Goal: Task Accomplishment & Management: Use online tool/utility

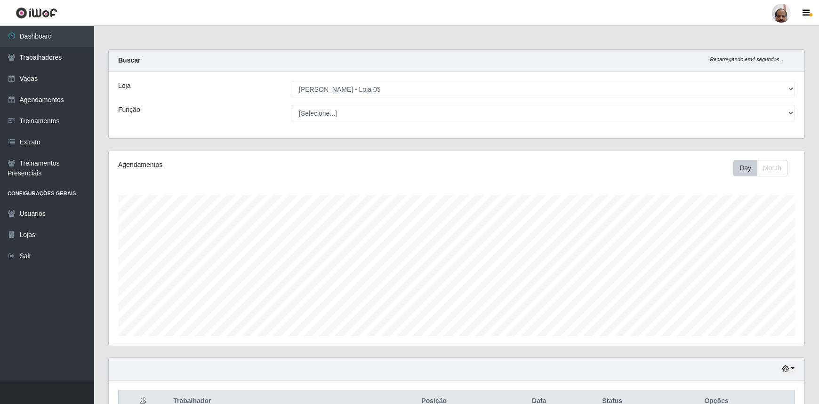
select select "252"
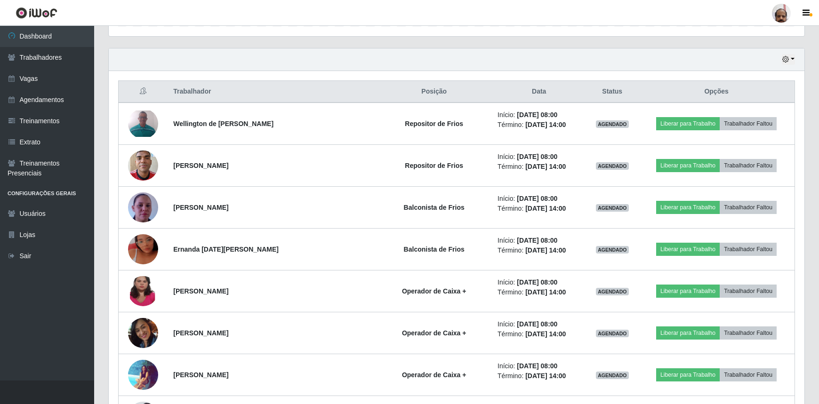
scroll to position [195, 696]
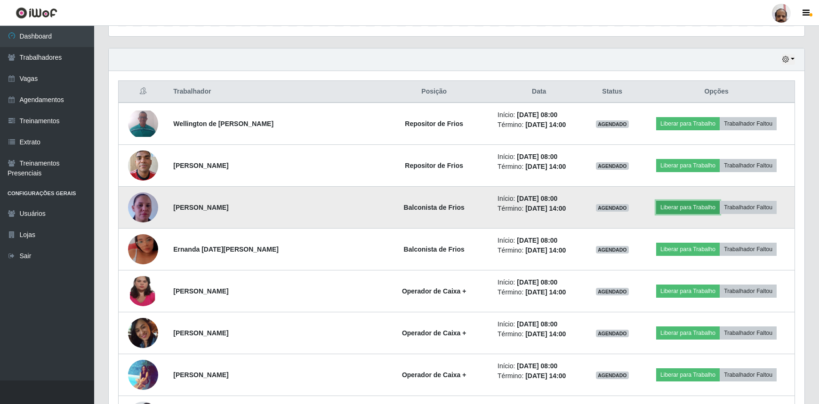
click at [670, 206] on button "Liberar para Trabalho" at bounding box center [688, 207] width 64 height 13
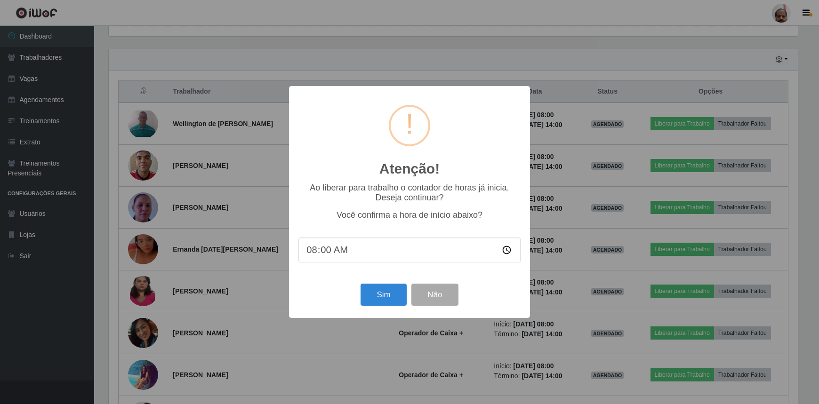
scroll to position [195, 692]
click at [385, 300] on button "Sim" at bounding box center [385, 295] width 46 height 22
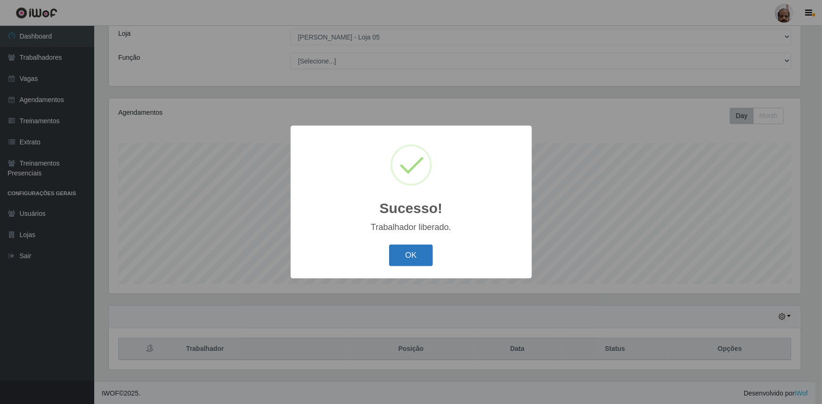
click at [411, 259] on button "OK" at bounding box center [411, 256] width 44 height 22
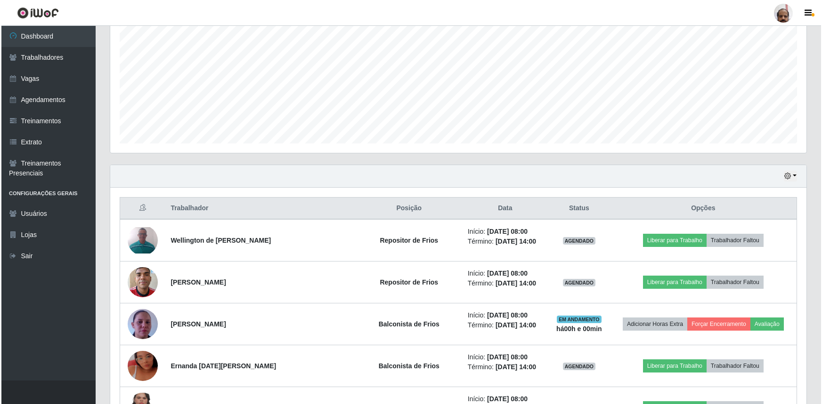
scroll to position [224, 0]
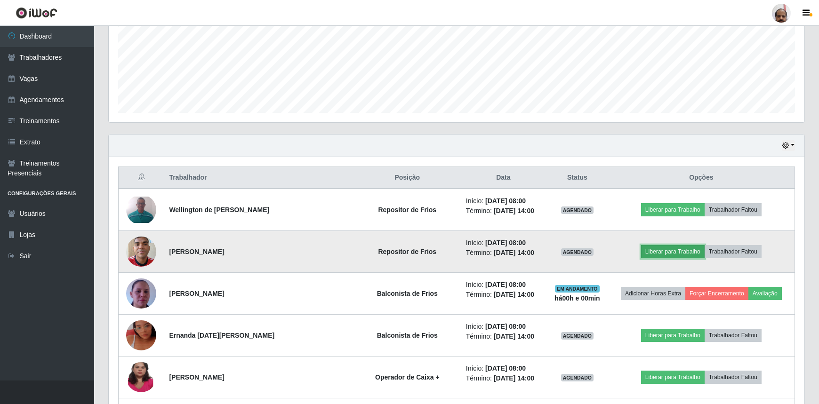
click at [661, 252] on button "Liberar para Trabalho" at bounding box center [673, 251] width 64 height 13
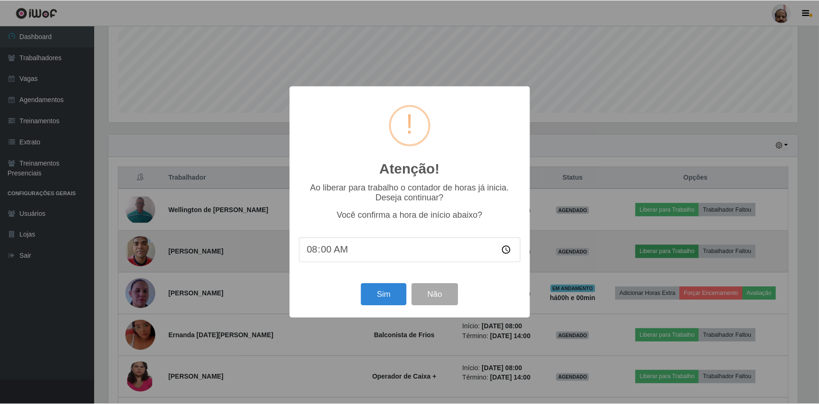
scroll to position [195, 692]
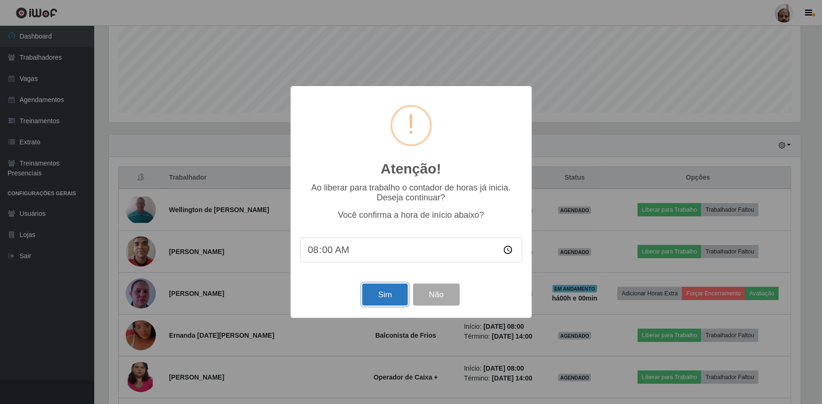
click at [381, 296] on button "Sim" at bounding box center [385, 295] width 46 height 22
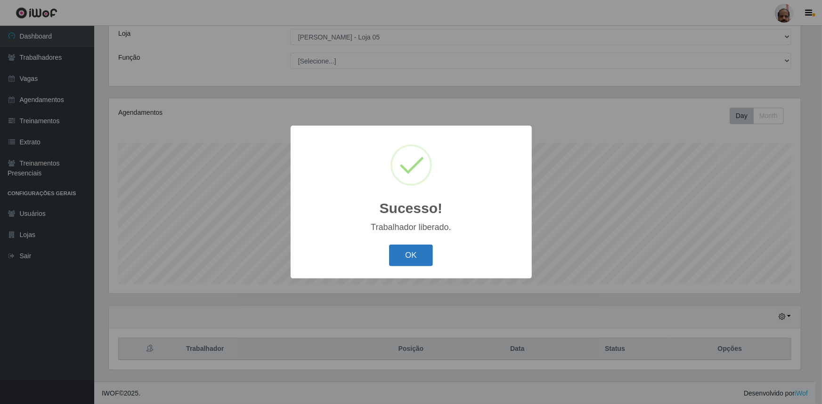
click at [418, 258] on button "OK" at bounding box center [411, 256] width 44 height 22
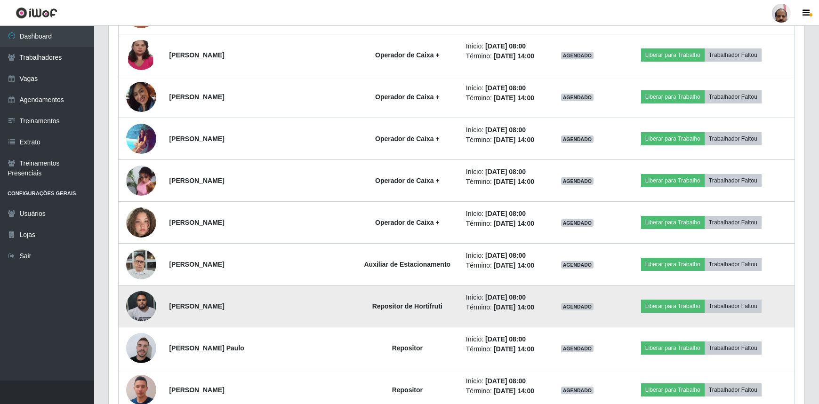
scroll to position [566, 0]
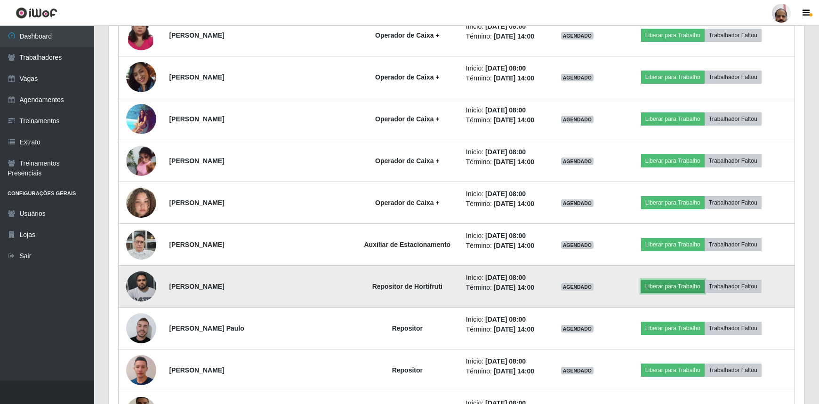
click at [676, 286] on button "Liberar para Trabalho" at bounding box center [673, 286] width 64 height 13
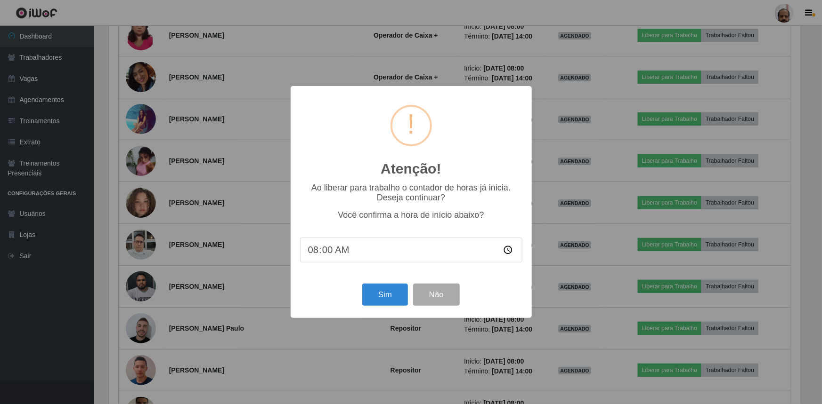
click at [358, 298] on div "Sim Não" at bounding box center [411, 295] width 222 height 27
click at [380, 301] on button "Sim" at bounding box center [385, 295] width 46 height 22
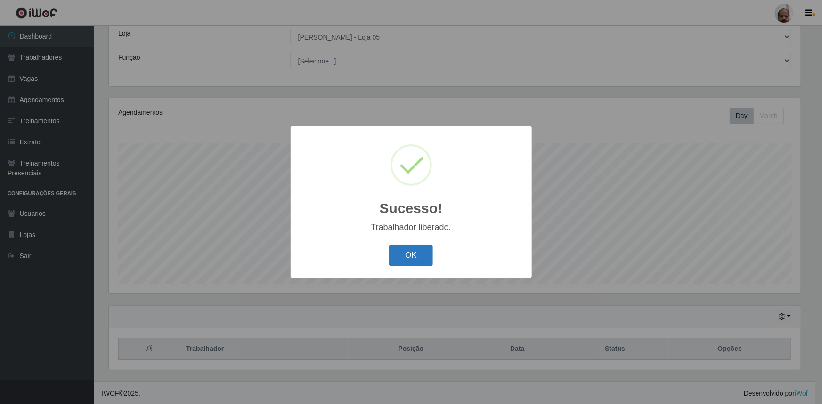
click at [402, 259] on button "OK" at bounding box center [411, 256] width 44 height 22
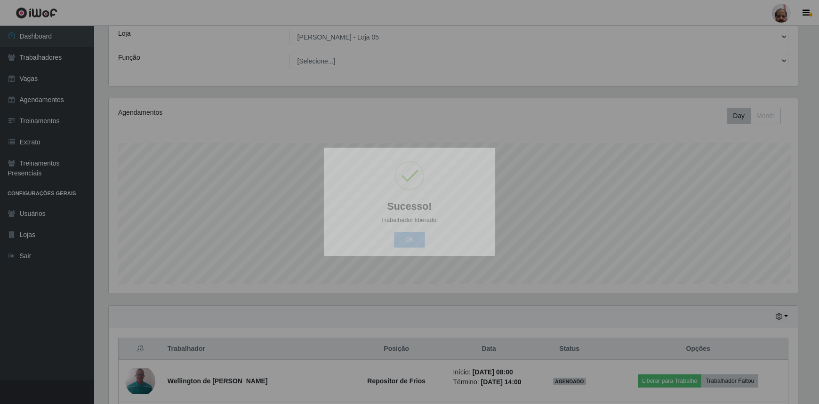
scroll to position [0, 0]
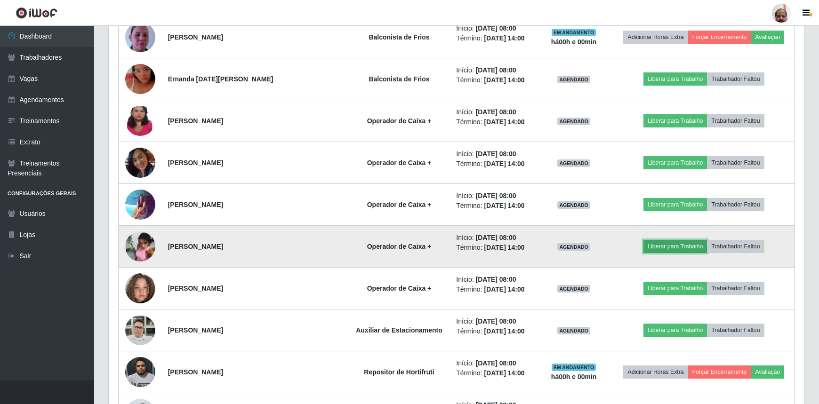
click at [659, 249] on button "Liberar para Trabalho" at bounding box center [676, 246] width 64 height 13
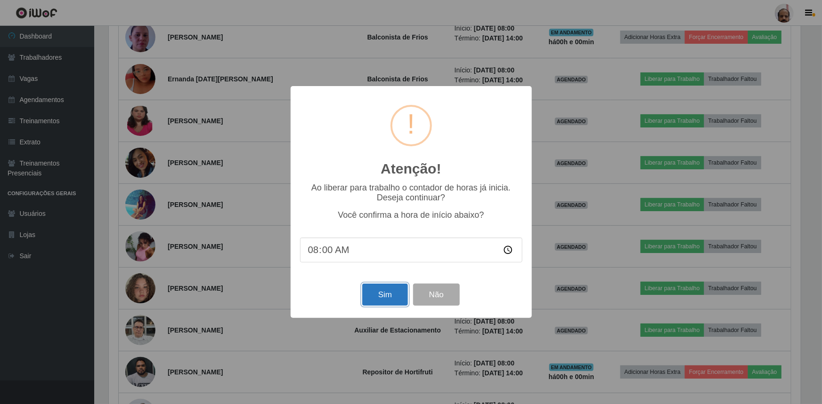
click at [388, 297] on button "Sim" at bounding box center [385, 295] width 46 height 22
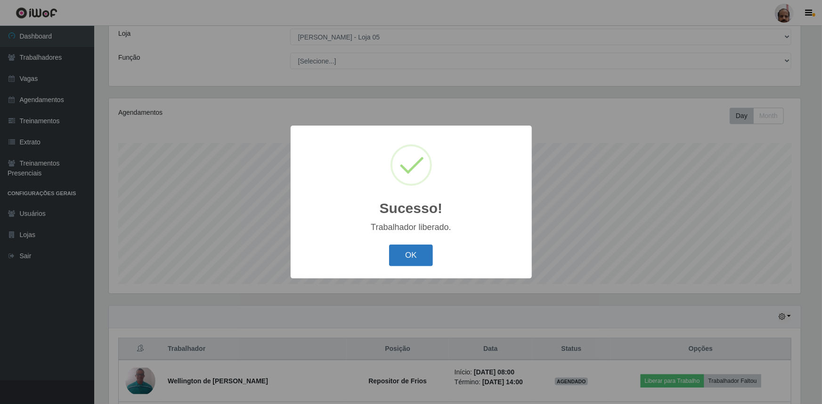
click at [412, 256] on button "OK" at bounding box center [411, 256] width 44 height 22
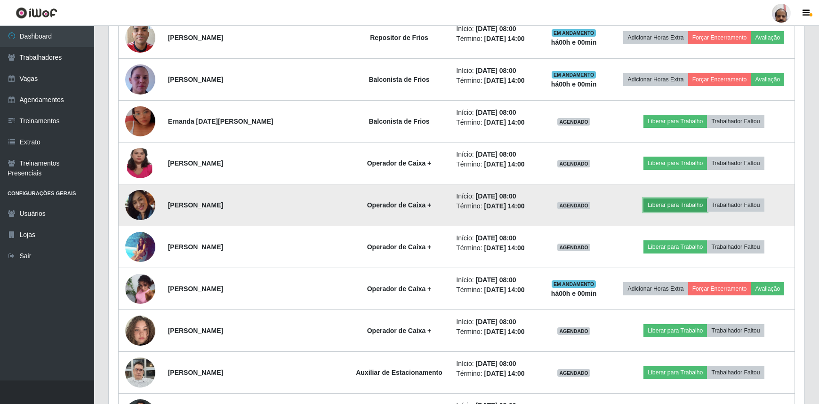
click at [654, 204] on button "Liberar para Trabalho" at bounding box center [676, 205] width 64 height 13
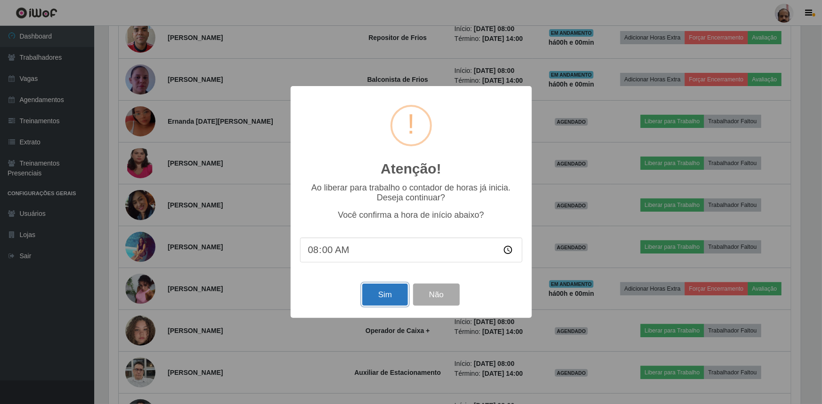
click at [372, 303] on button "Sim" at bounding box center [385, 295] width 46 height 22
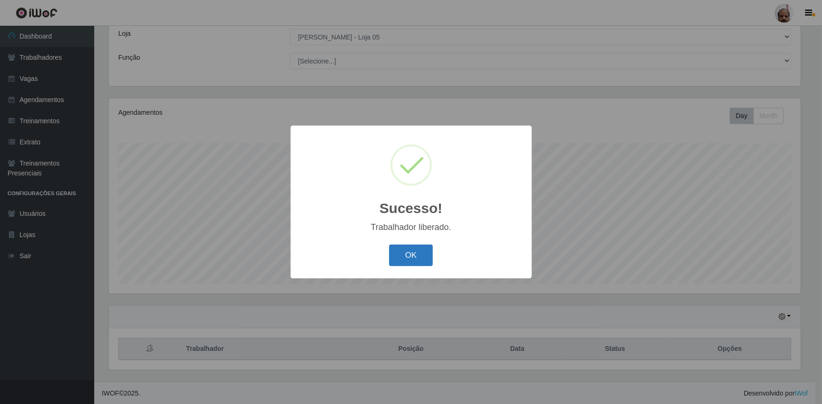
click at [398, 257] on button "OK" at bounding box center [411, 256] width 44 height 22
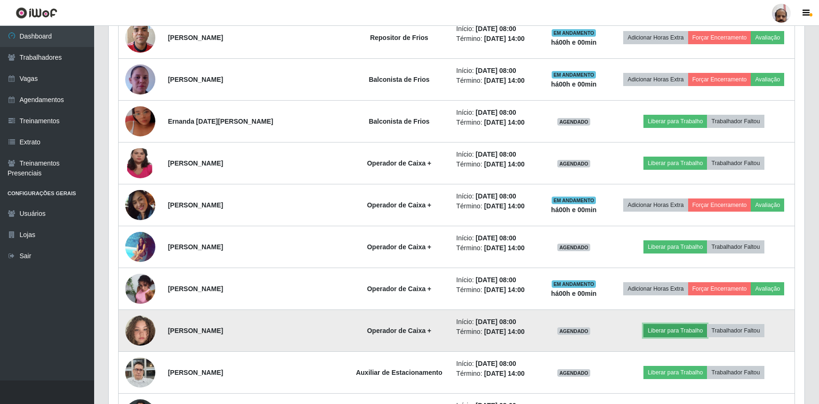
click at [671, 335] on button "Liberar para Trabalho" at bounding box center [676, 330] width 64 height 13
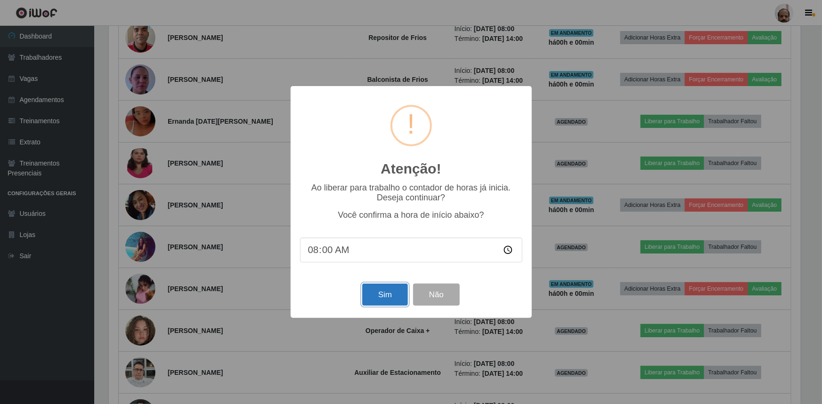
click at [382, 297] on button "Sim" at bounding box center [385, 295] width 46 height 22
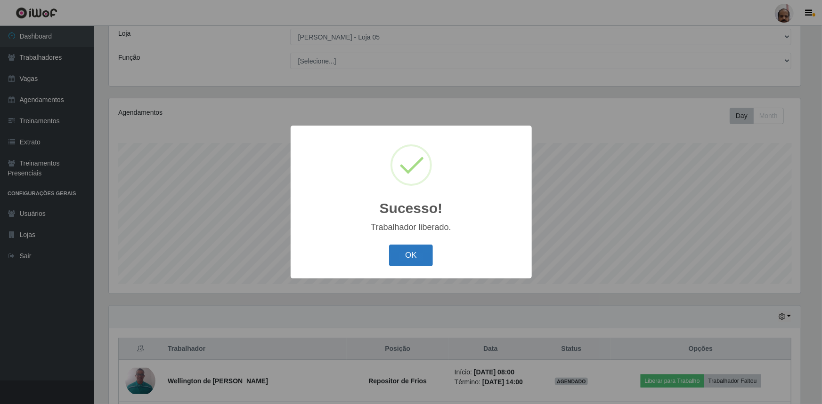
click at [401, 258] on button "OK" at bounding box center [411, 256] width 44 height 22
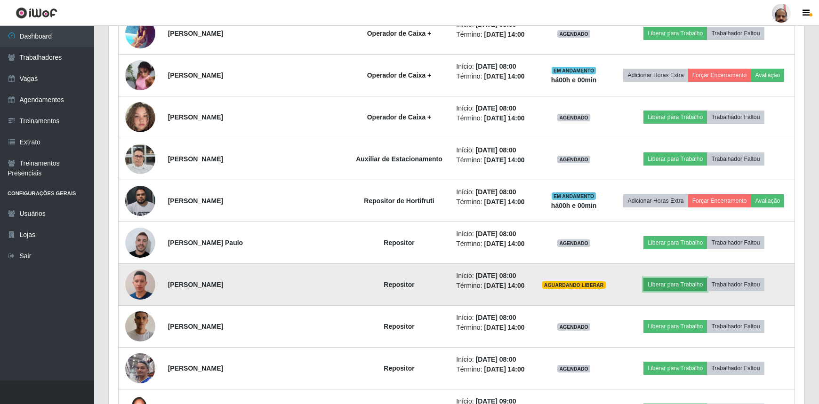
click at [658, 283] on button "Liberar para Trabalho" at bounding box center [676, 284] width 64 height 13
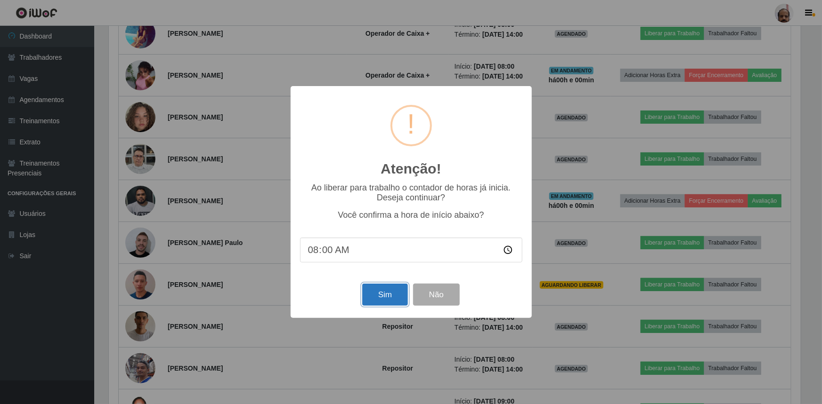
click at [376, 300] on button "Sim" at bounding box center [385, 295] width 46 height 22
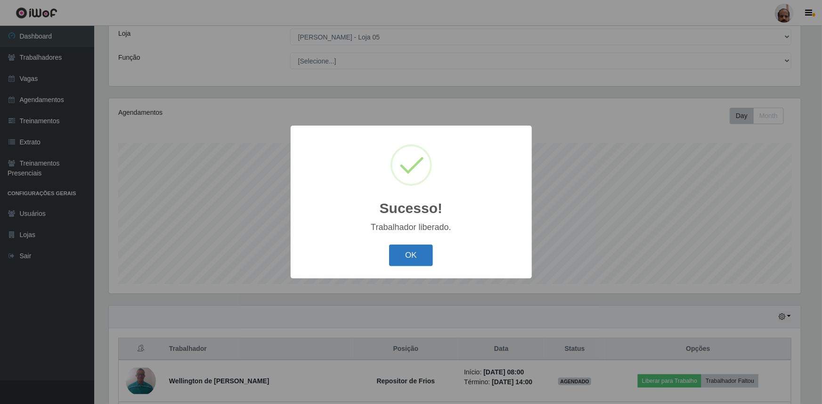
click at [431, 255] on button "OK" at bounding box center [411, 256] width 44 height 22
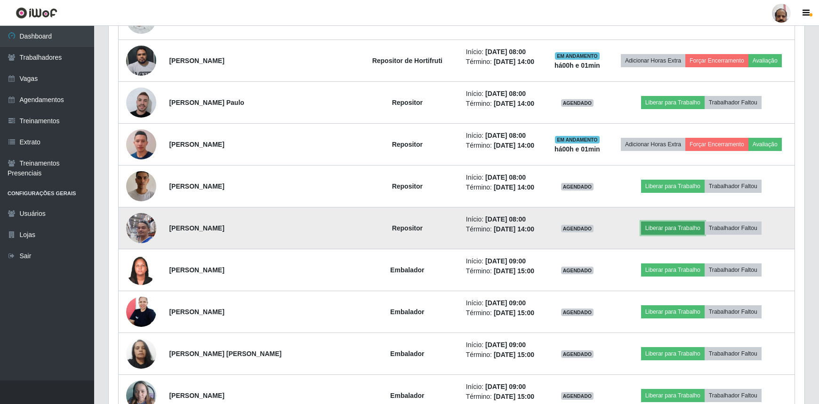
click at [668, 222] on button "Liberar para Trabalho" at bounding box center [673, 228] width 64 height 13
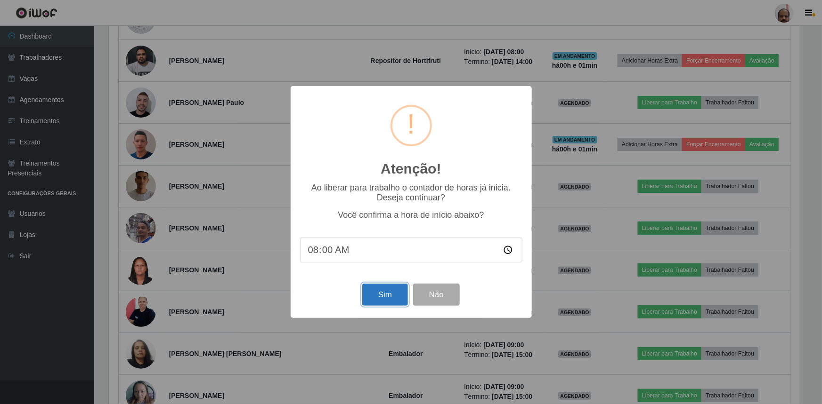
click at [384, 289] on button "Sim" at bounding box center [385, 295] width 46 height 22
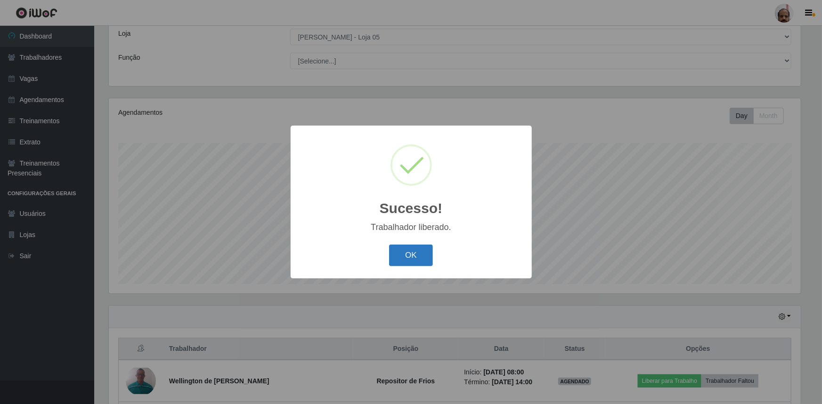
click at [425, 261] on button "OK" at bounding box center [411, 256] width 44 height 22
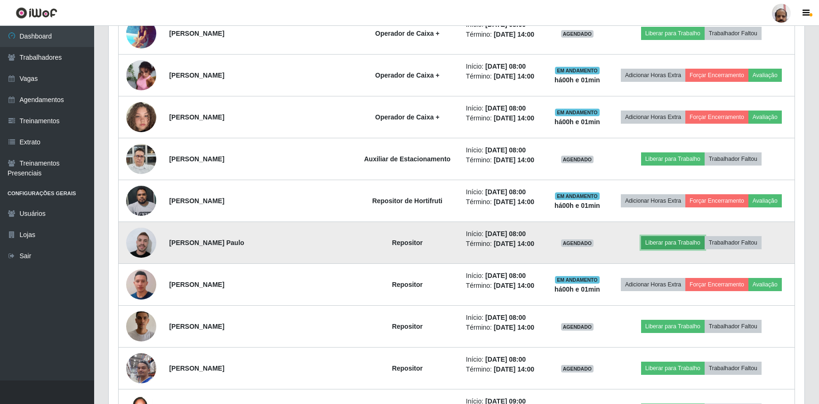
click at [650, 243] on button "Liberar para Trabalho" at bounding box center [673, 242] width 64 height 13
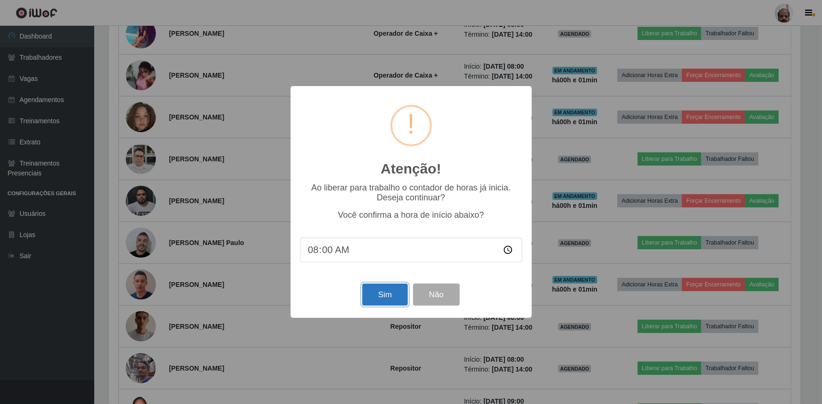
click at [386, 306] on button "Sim" at bounding box center [385, 295] width 46 height 22
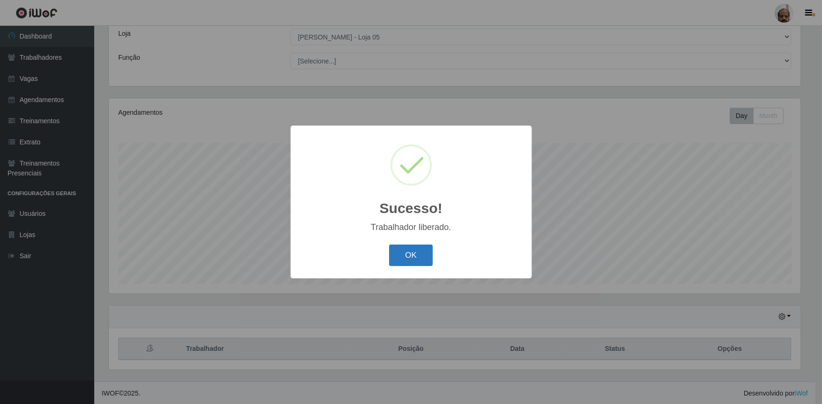
click at [400, 258] on button "OK" at bounding box center [411, 256] width 44 height 22
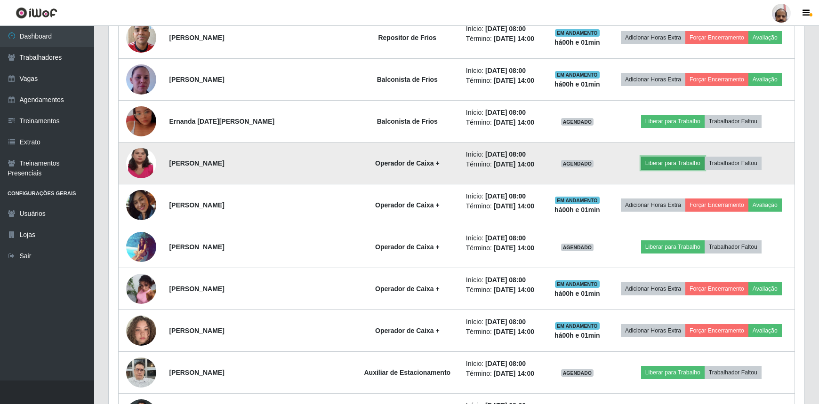
click at [650, 159] on button "Liberar para Trabalho" at bounding box center [673, 163] width 64 height 13
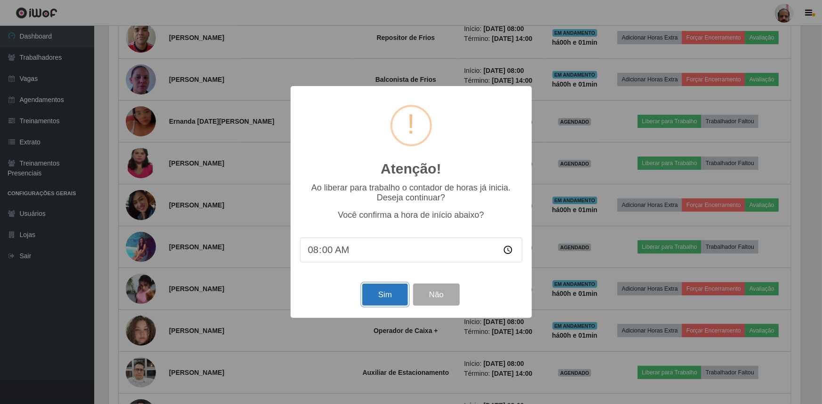
click at [386, 294] on button "Sim" at bounding box center [385, 295] width 46 height 22
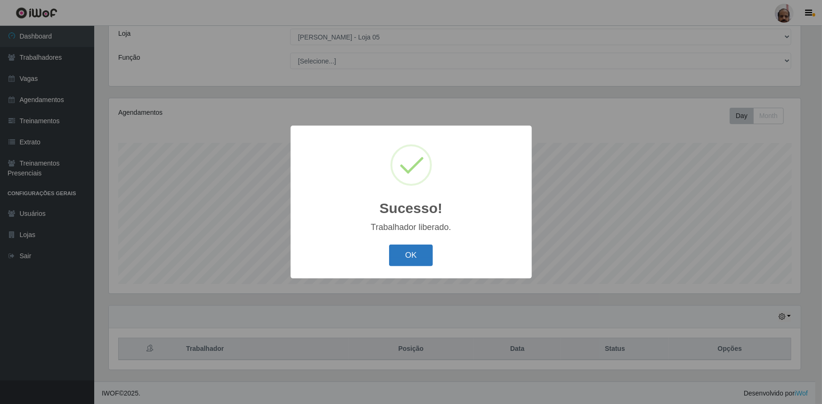
click at [414, 246] on button "OK" at bounding box center [411, 256] width 44 height 22
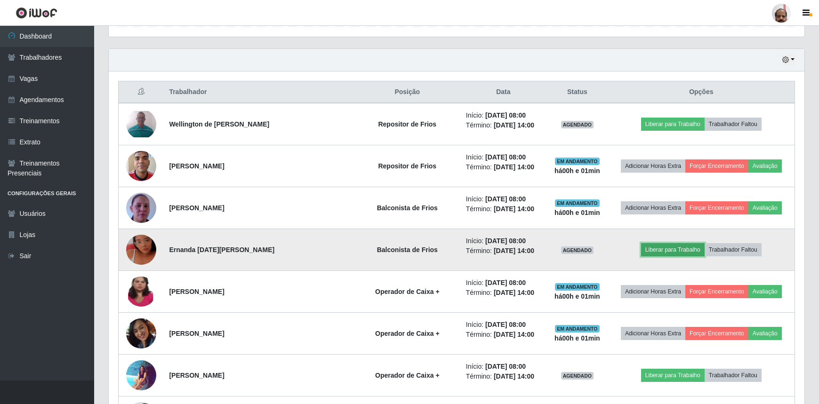
click at [671, 246] on button "Liberar para Trabalho" at bounding box center [673, 249] width 64 height 13
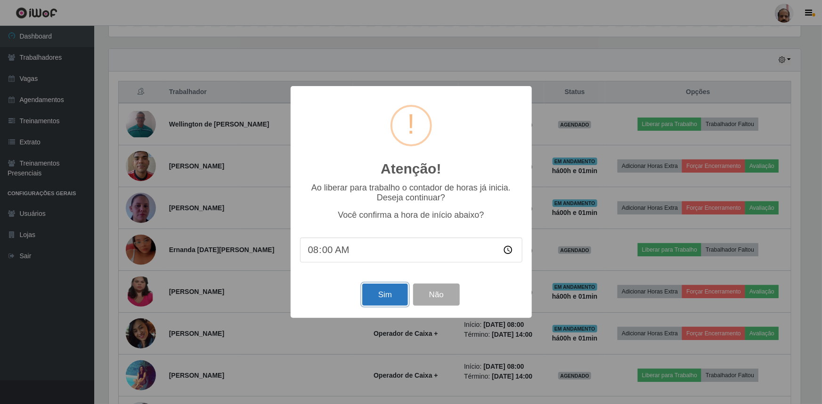
click at [385, 296] on button "Sim" at bounding box center [385, 295] width 46 height 22
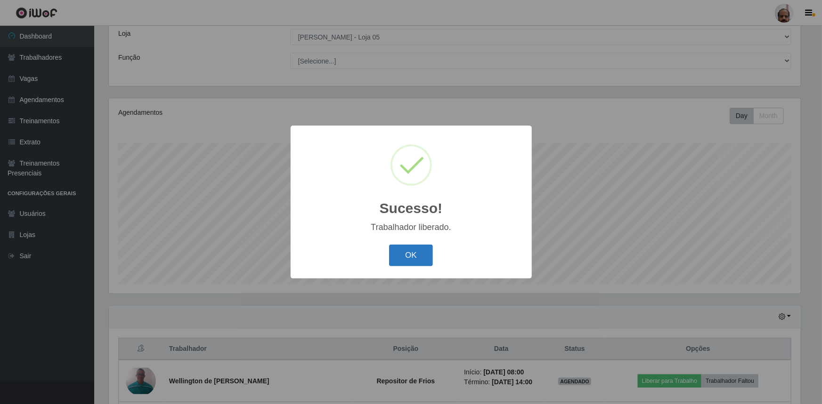
click at [424, 259] on button "OK" at bounding box center [411, 256] width 44 height 22
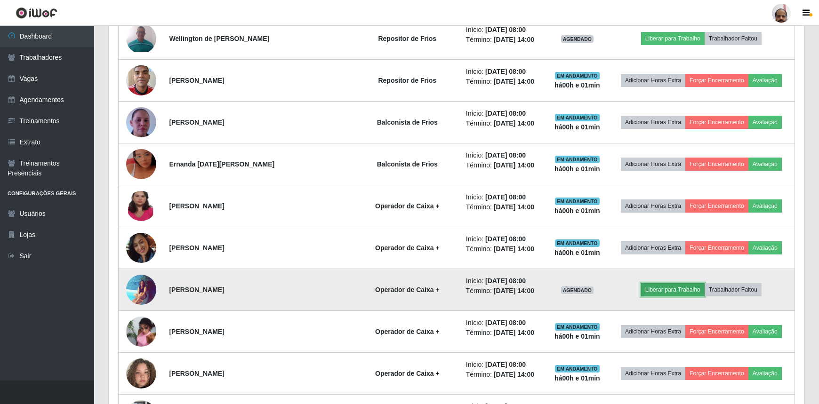
click at [672, 287] on button "Liberar para Trabalho" at bounding box center [673, 289] width 64 height 13
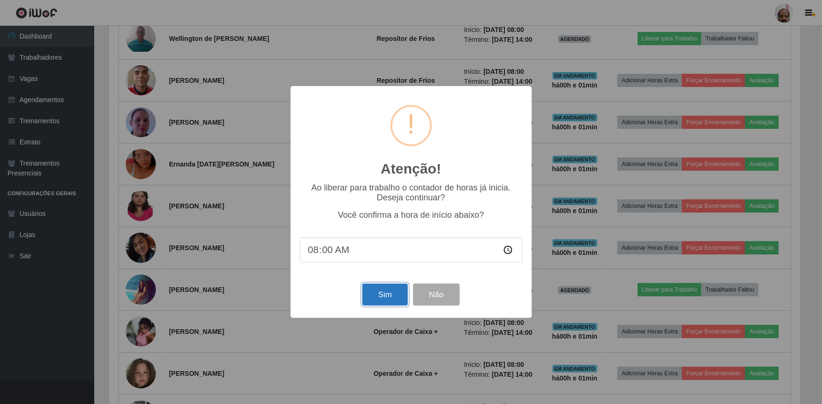
click at [390, 302] on button "Sim" at bounding box center [385, 295] width 46 height 22
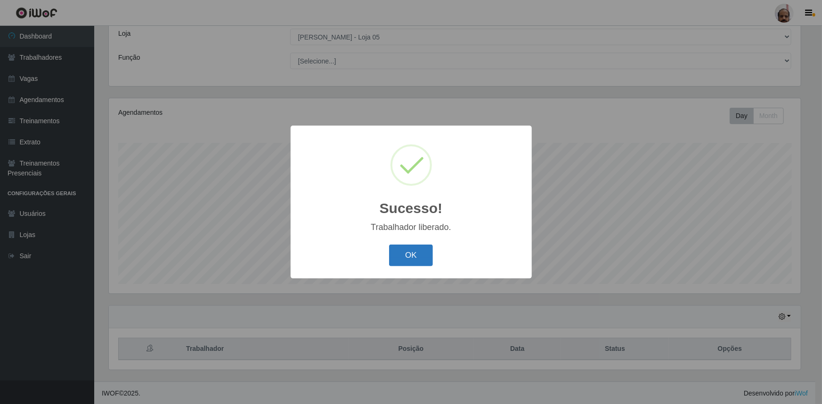
click at [409, 254] on button "OK" at bounding box center [411, 256] width 44 height 22
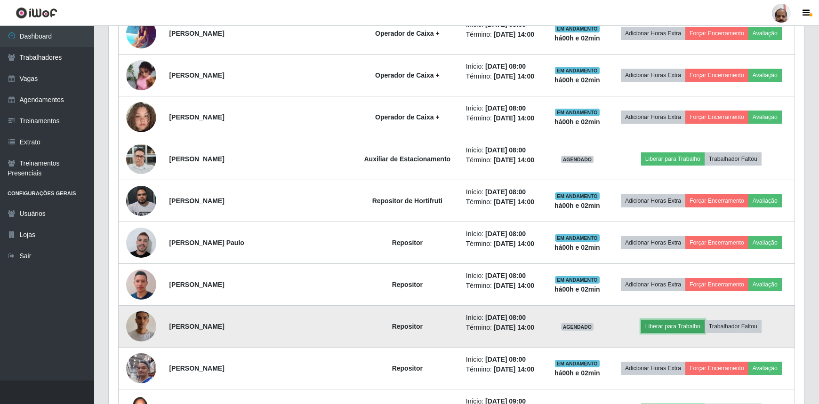
click at [655, 329] on button "Liberar para Trabalho" at bounding box center [673, 326] width 64 height 13
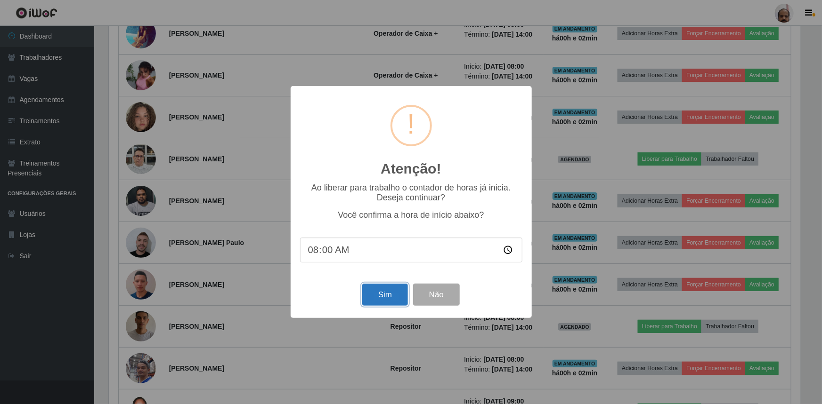
click at [392, 297] on button "Sim" at bounding box center [385, 295] width 46 height 22
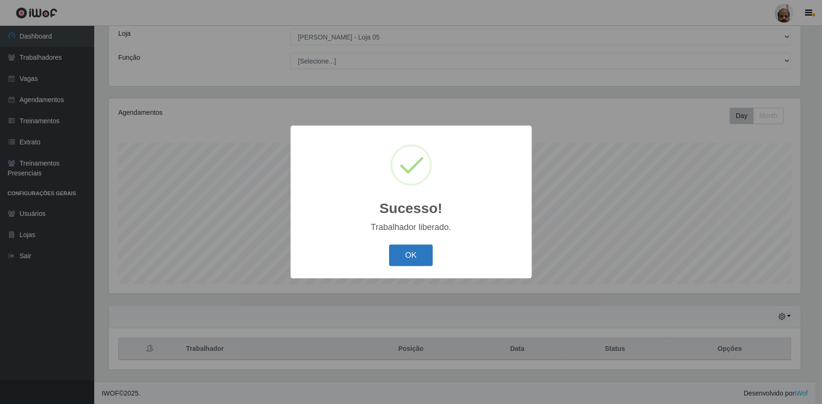
click at [419, 255] on button "OK" at bounding box center [411, 256] width 44 height 22
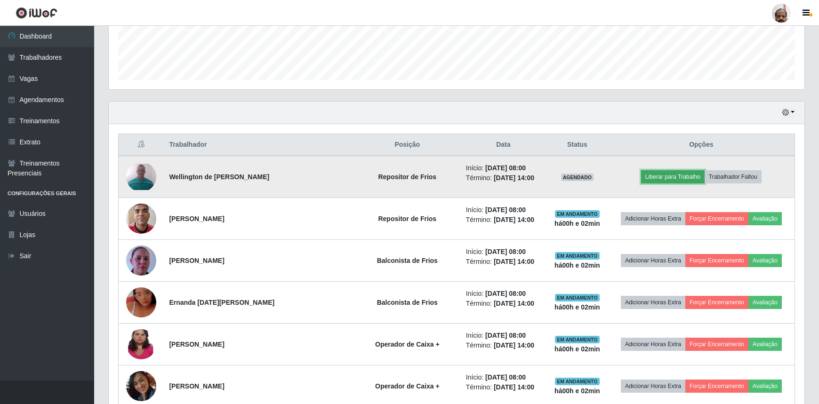
click at [661, 174] on button "Liberar para Trabalho" at bounding box center [673, 176] width 64 height 13
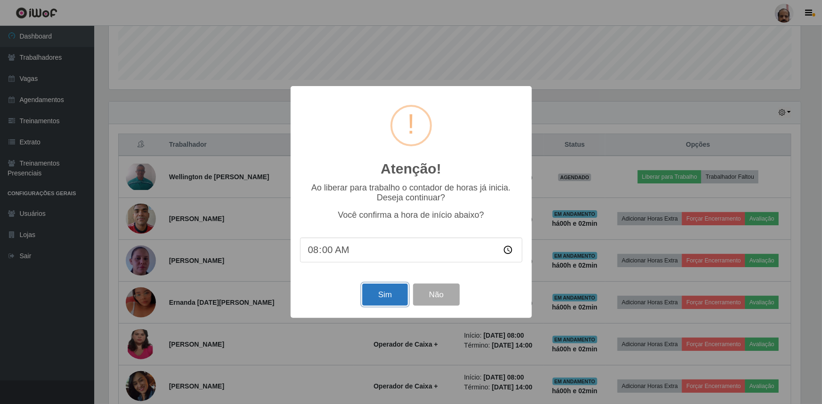
click at [398, 298] on button "Sim" at bounding box center [385, 295] width 46 height 22
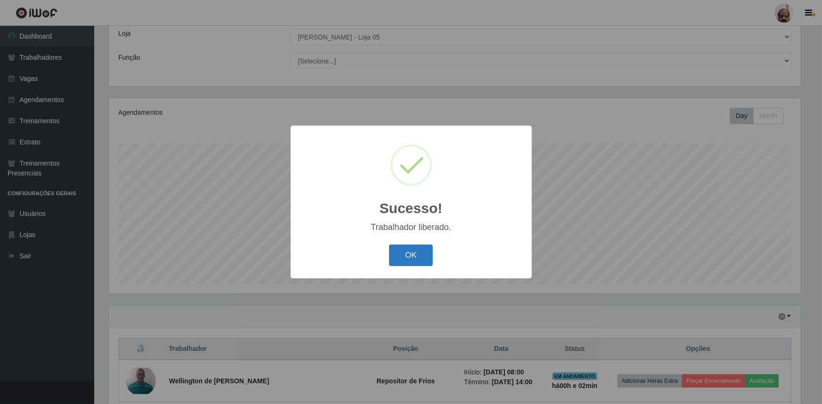
click at [419, 257] on button "OK" at bounding box center [411, 256] width 44 height 22
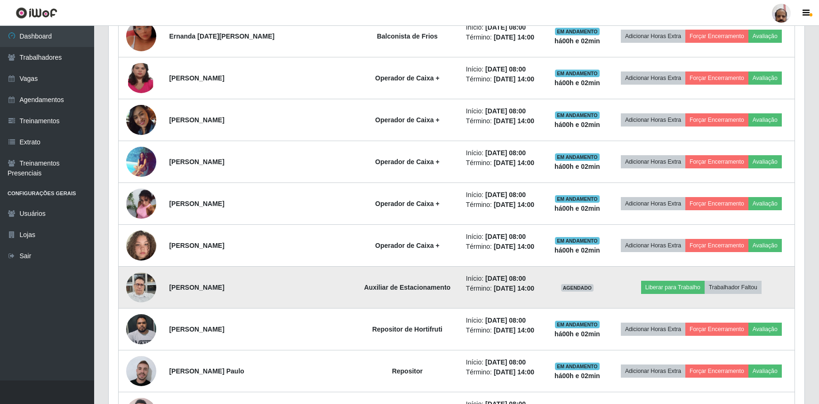
click at [138, 282] on img at bounding box center [141, 287] width 30 height 40
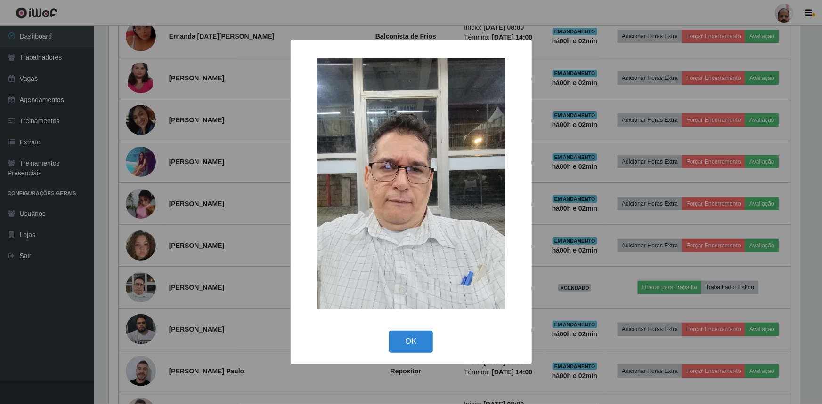
click at [368, 226] on img at bounding box center [411, 183] width 188 height 251
click at [147, 277] on div "× OK Cancel" at bounding box center [411, 202] width 822 height 404
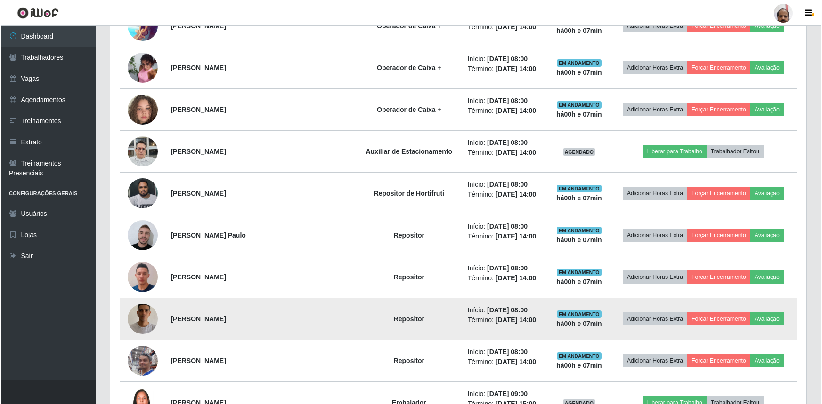
scroll to position [652, 0]
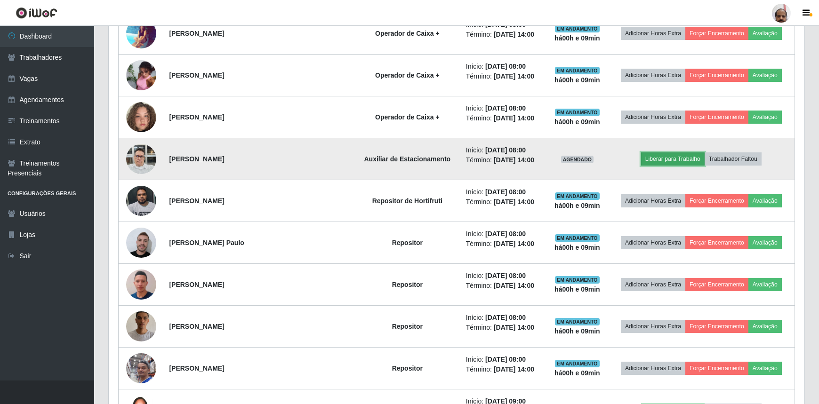
click at [673, 164] on button "Liberar para Trabalho" at bounding box center [673, 159] width 64 height 13
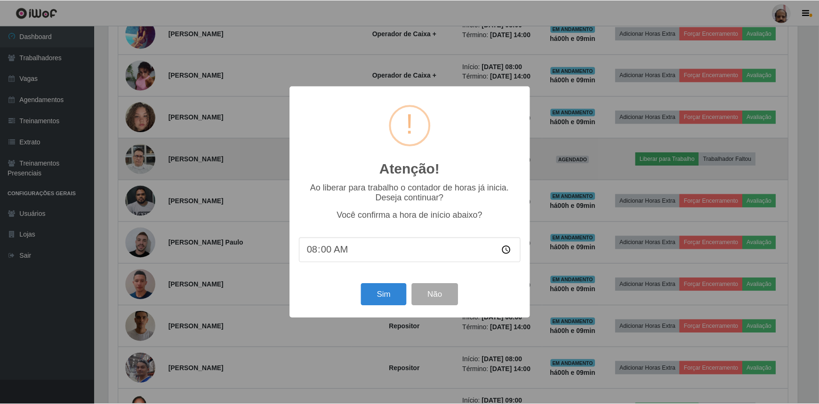
scroll to position [195, 692]
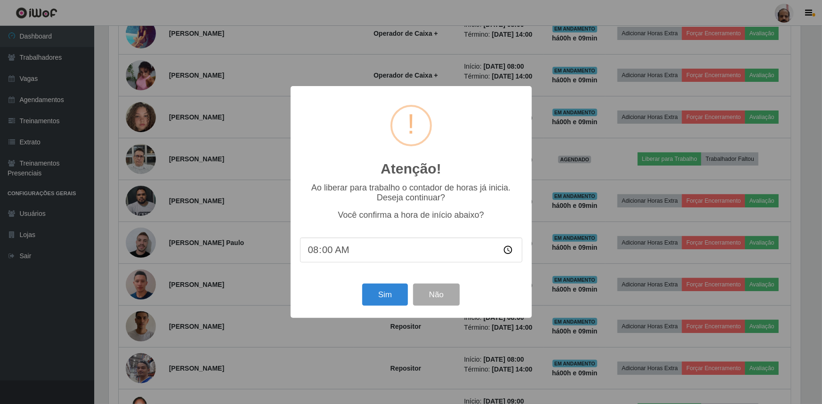
click at [324, 256] on input "08:00" at bounding box center [411, 250] width 222 height 25
type input "08:10"
click at [389, 300] on button "Sim" at bounding box center [385, 295] width 46 height 22
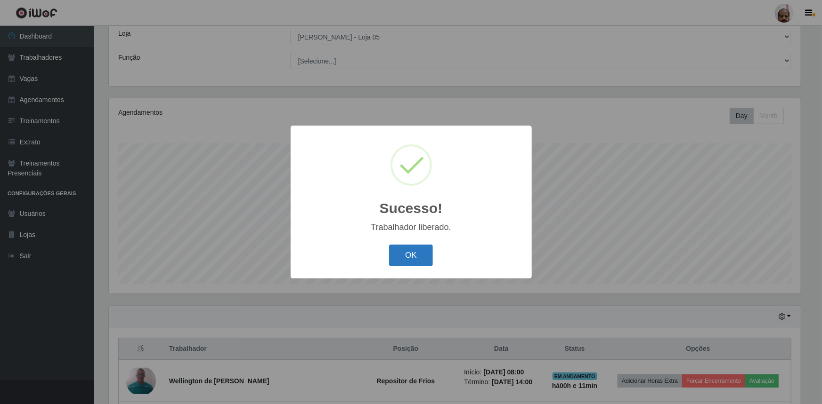
click at [424, 263] on button "OK" at bounding box center [411, 256] width 44 height 22
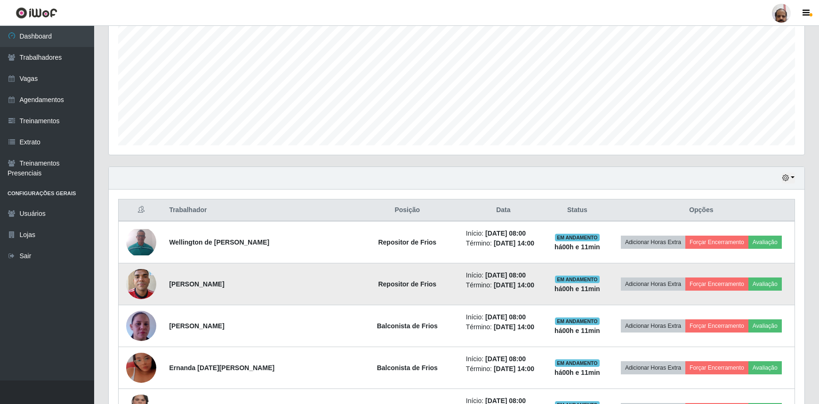
scroll to position [224, 0]
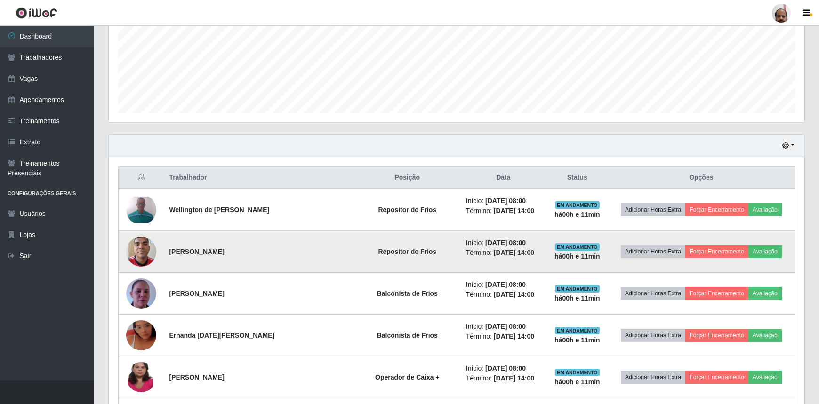
click at [145, 248] on img at bounding box center [141, 252] width 30 height 40
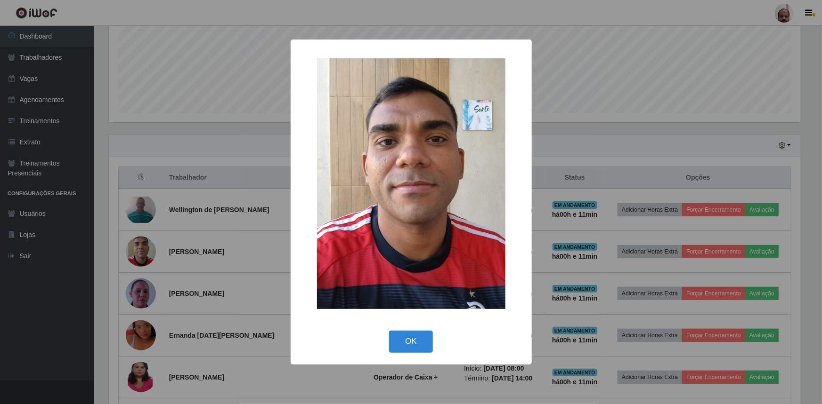
click at [145, 251] on div "× OK Cancel" at bounding box center [411, 202] width 822 height 404
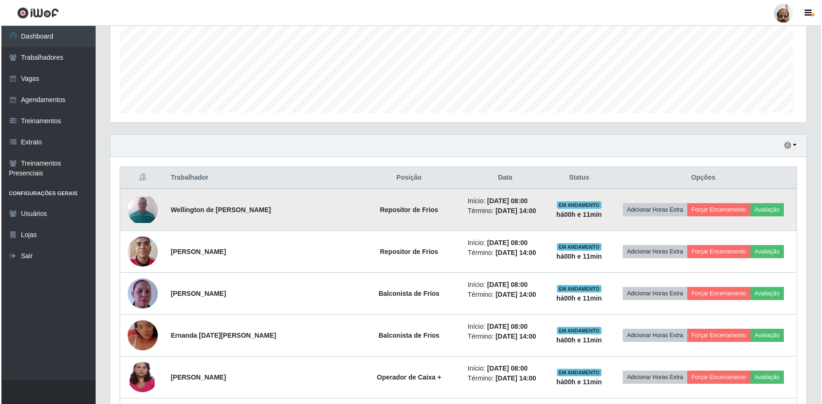
scroll to position [195, 696]
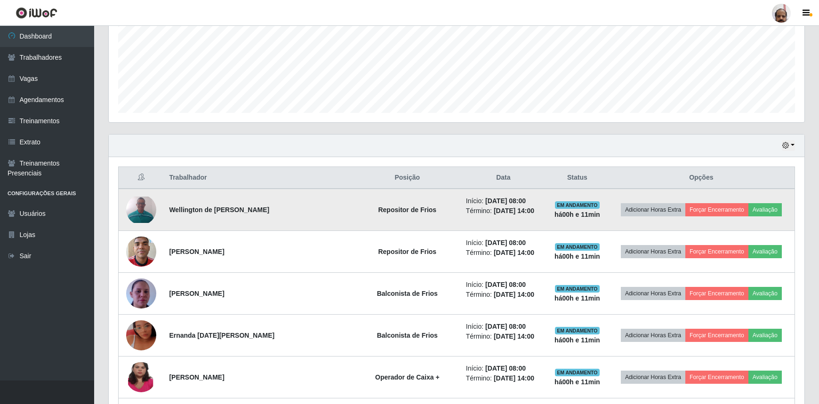
click at [151, 210] on img at bounding box center [141, 210] width 30 height 26
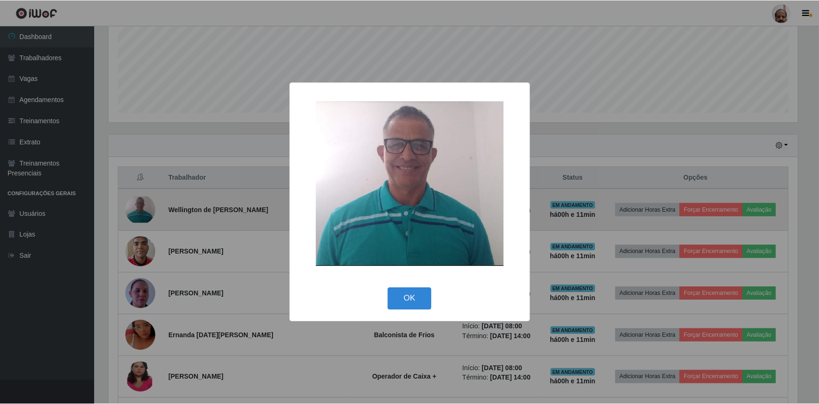
scroll to position [195, 692]
click at [151, 210] on div "× OK Cancel" at bounding box center [411, 202] width 822 height 404
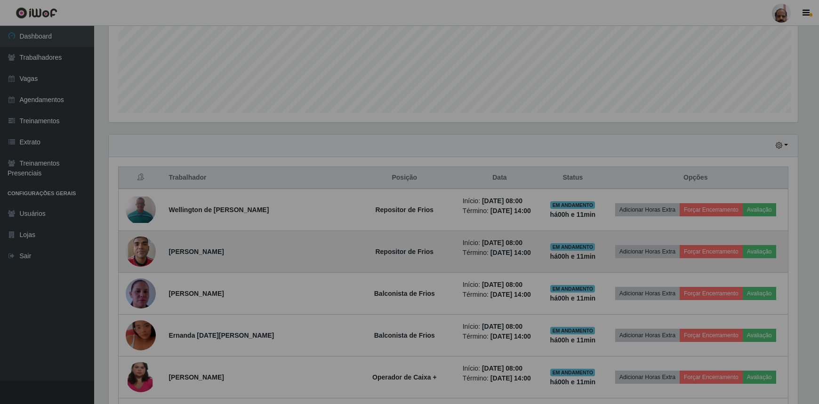
scroll to position [195, 696]
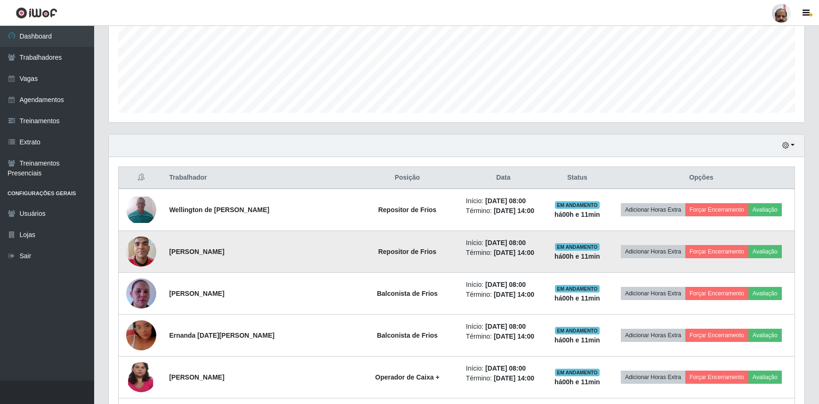
click at [146, 252] on img at bounding box center [141, 252] width 30 height 40
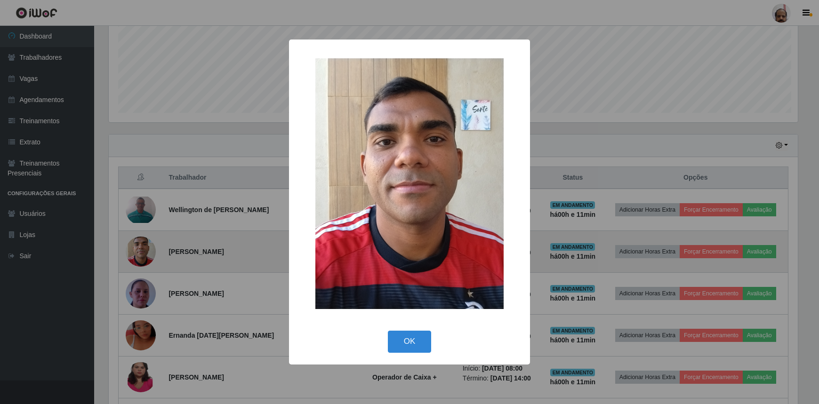
scroll to position [195, 692]
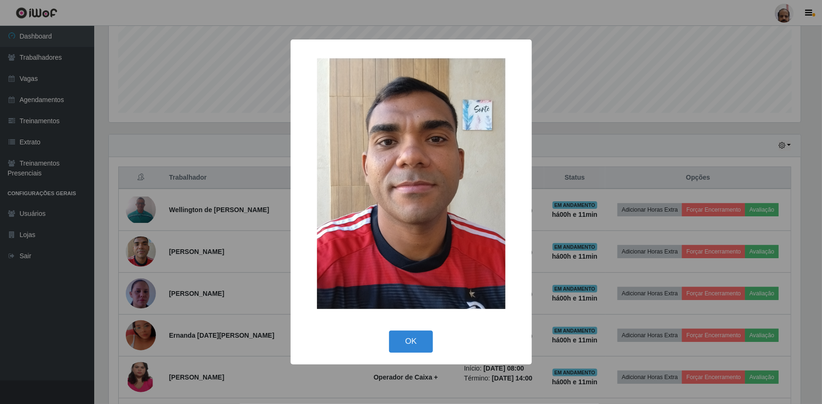
click at [145, 214] on div "× OK Cancel" at bounding box center [411, 202] width 822 height 404
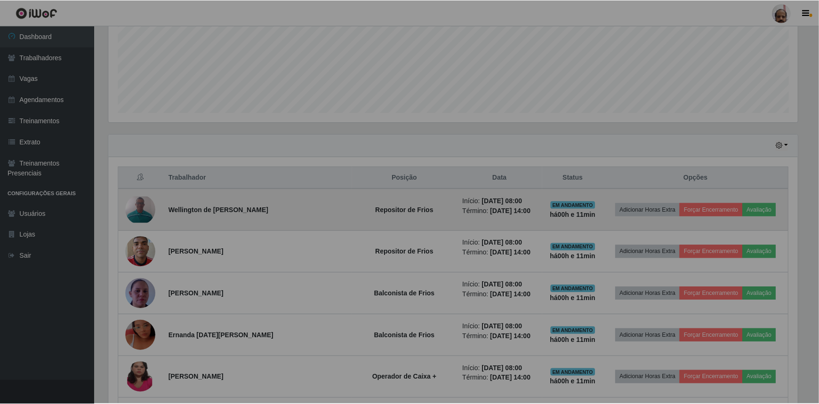
scroll to position [195, 696]
